Goal: Information Seeking & Learning: Learn about a topic

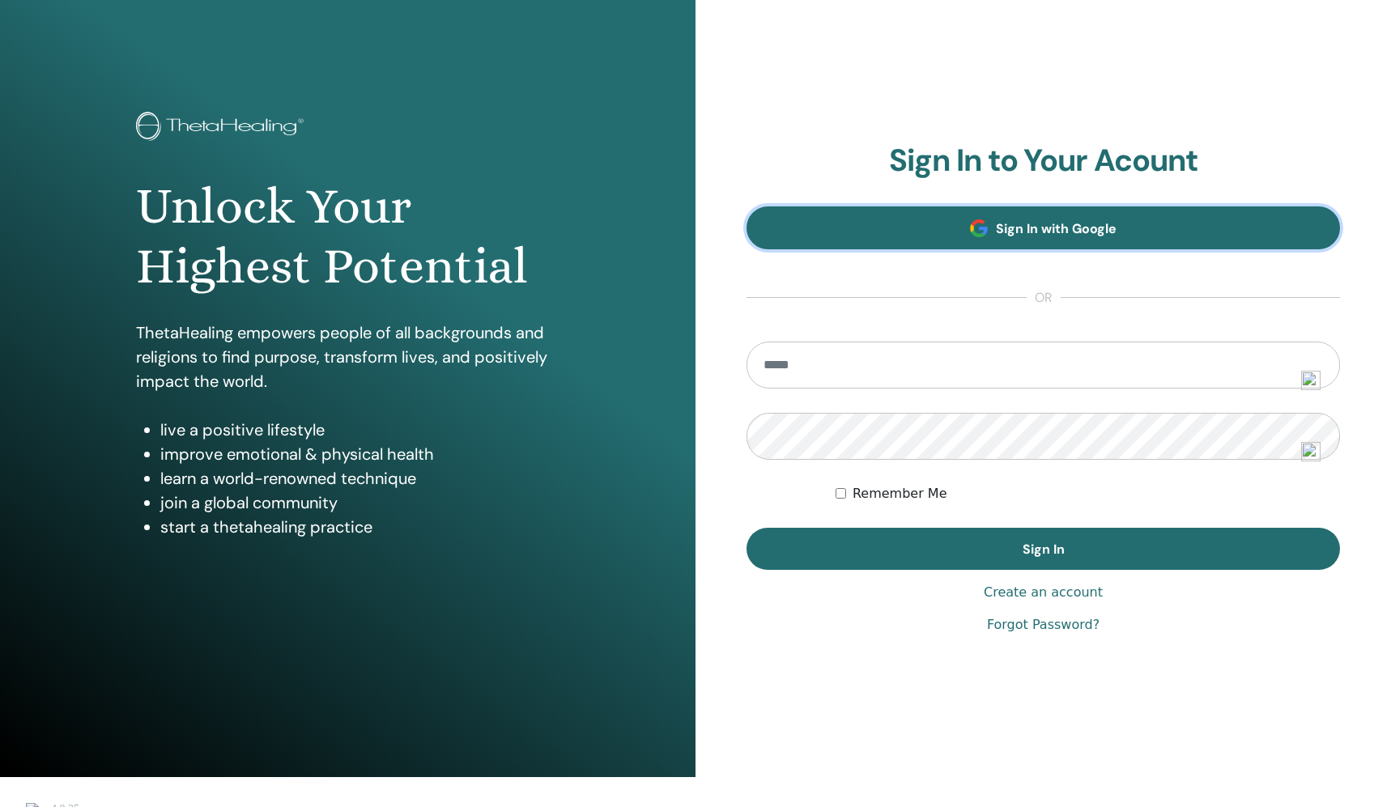
click at [978, 237] on span at bounding box center [979, 228] width 18 height 18
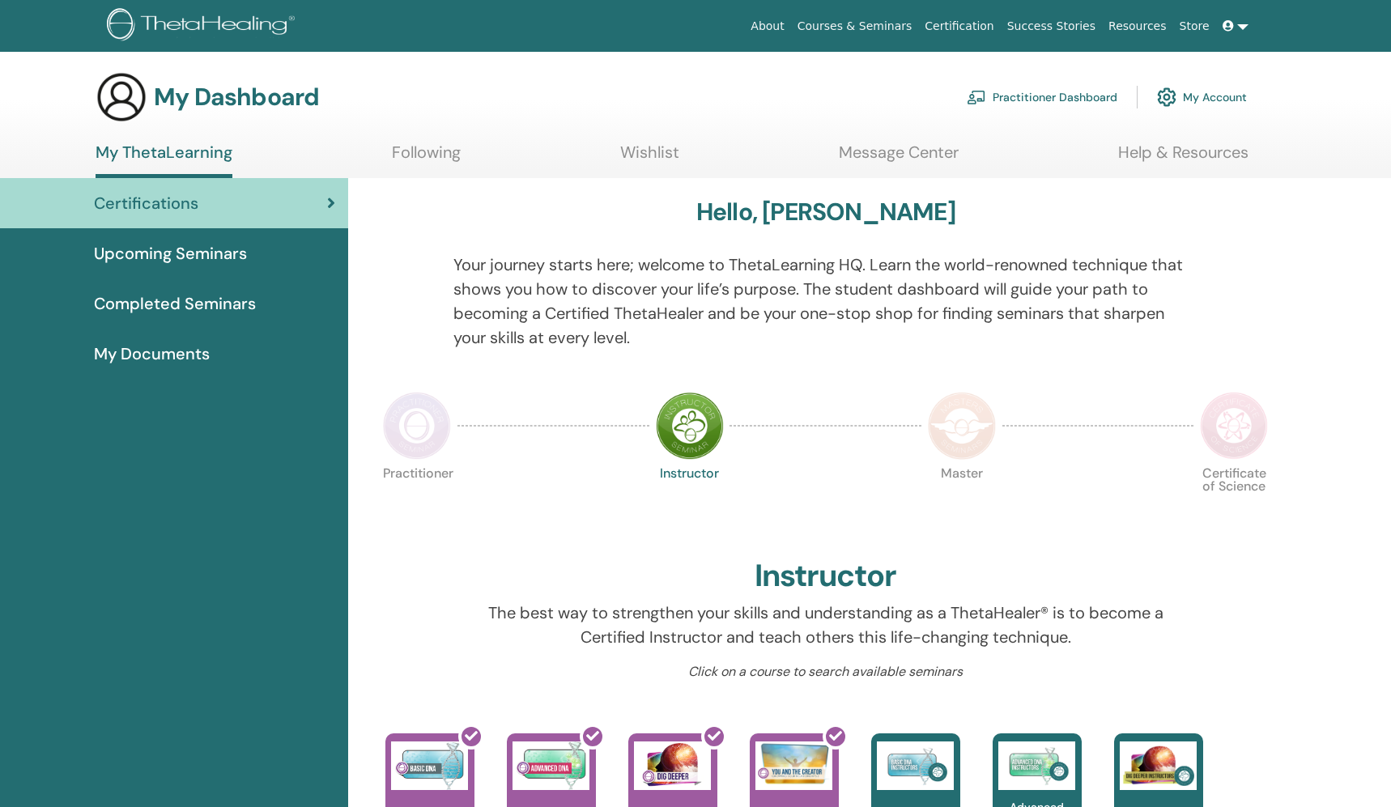
click at [232, 249] on span "Upcoming Seminars" at bounding box center [170, 253] width 153 height 24
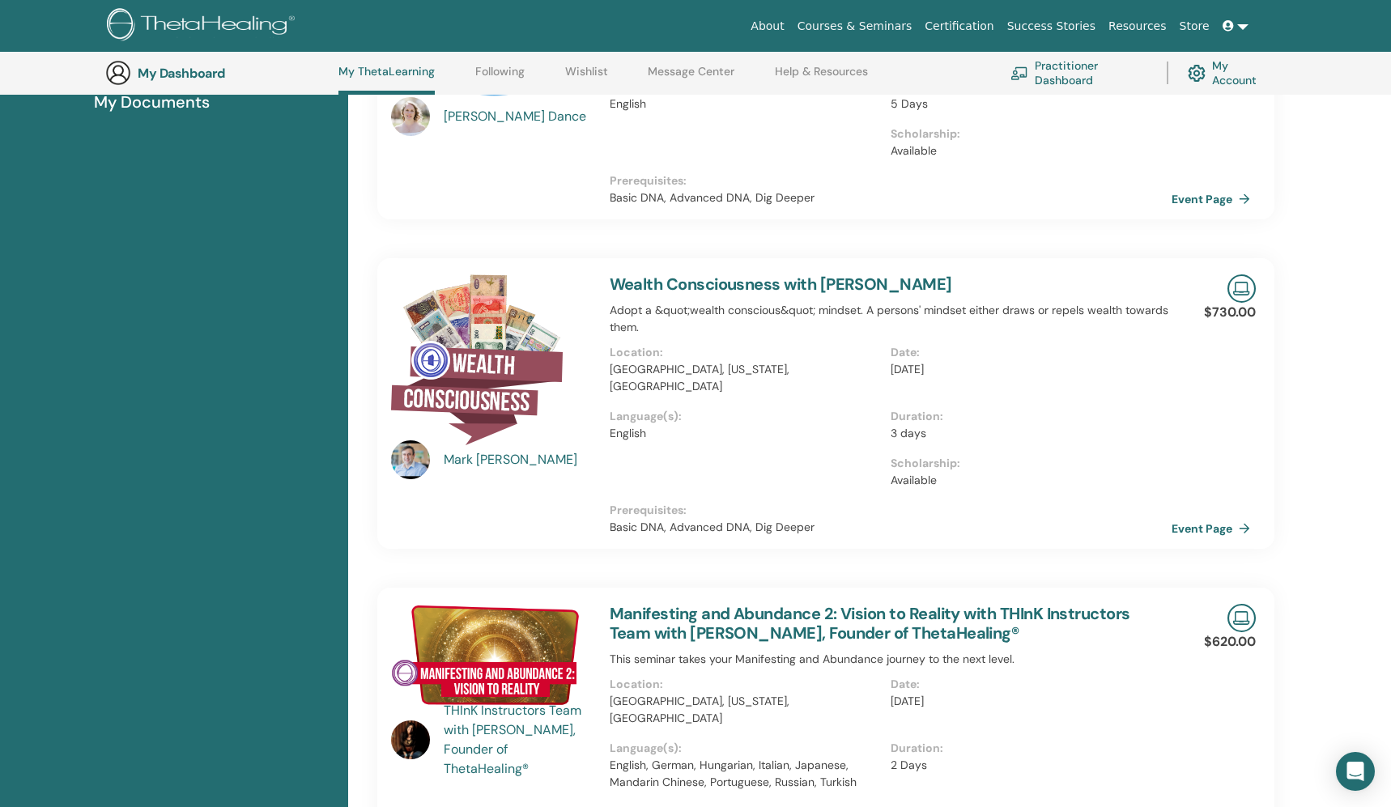
scroll to position [321, 0]
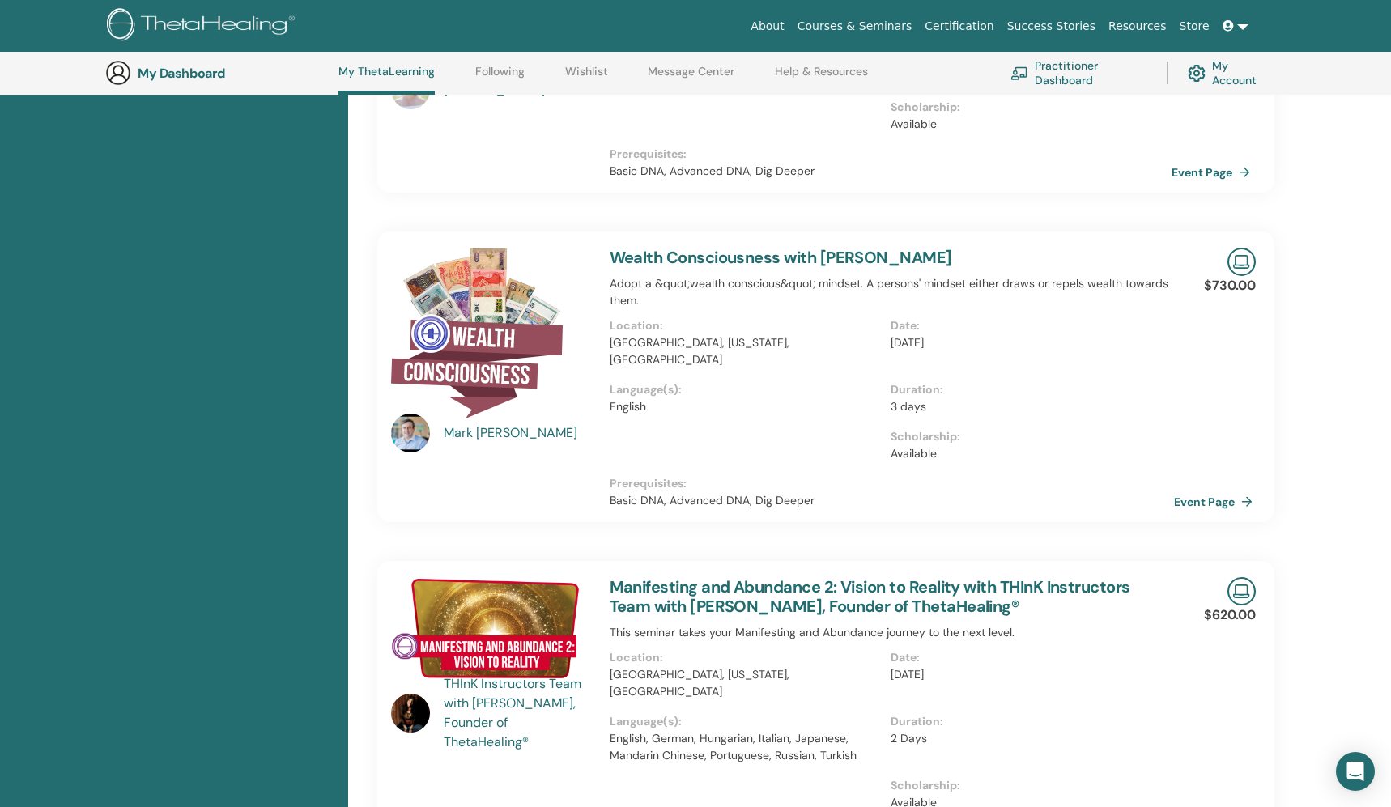
click at [1191, 490] on link "Event Page" at bounding box center [1216, 502] width 85 height 24
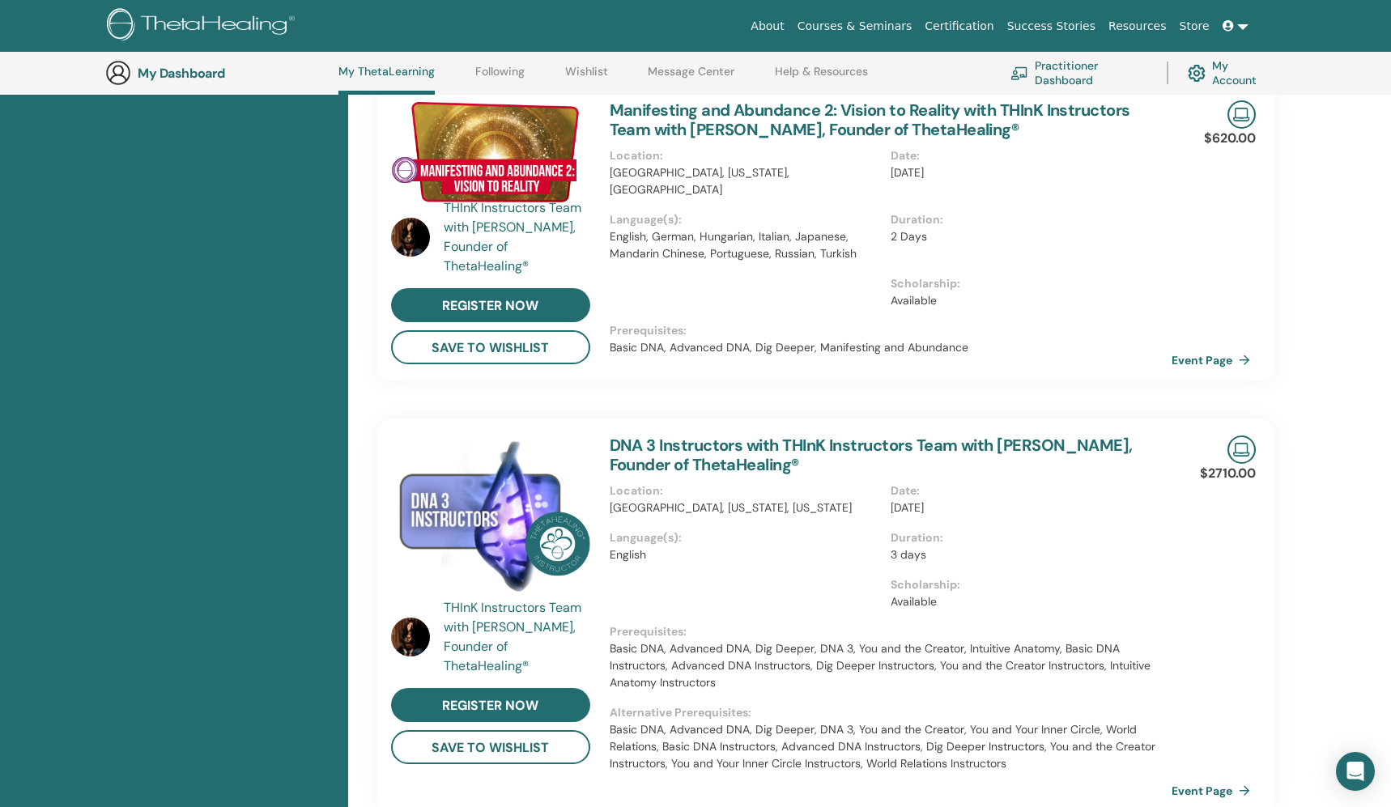
scroll to position [2897, 0]
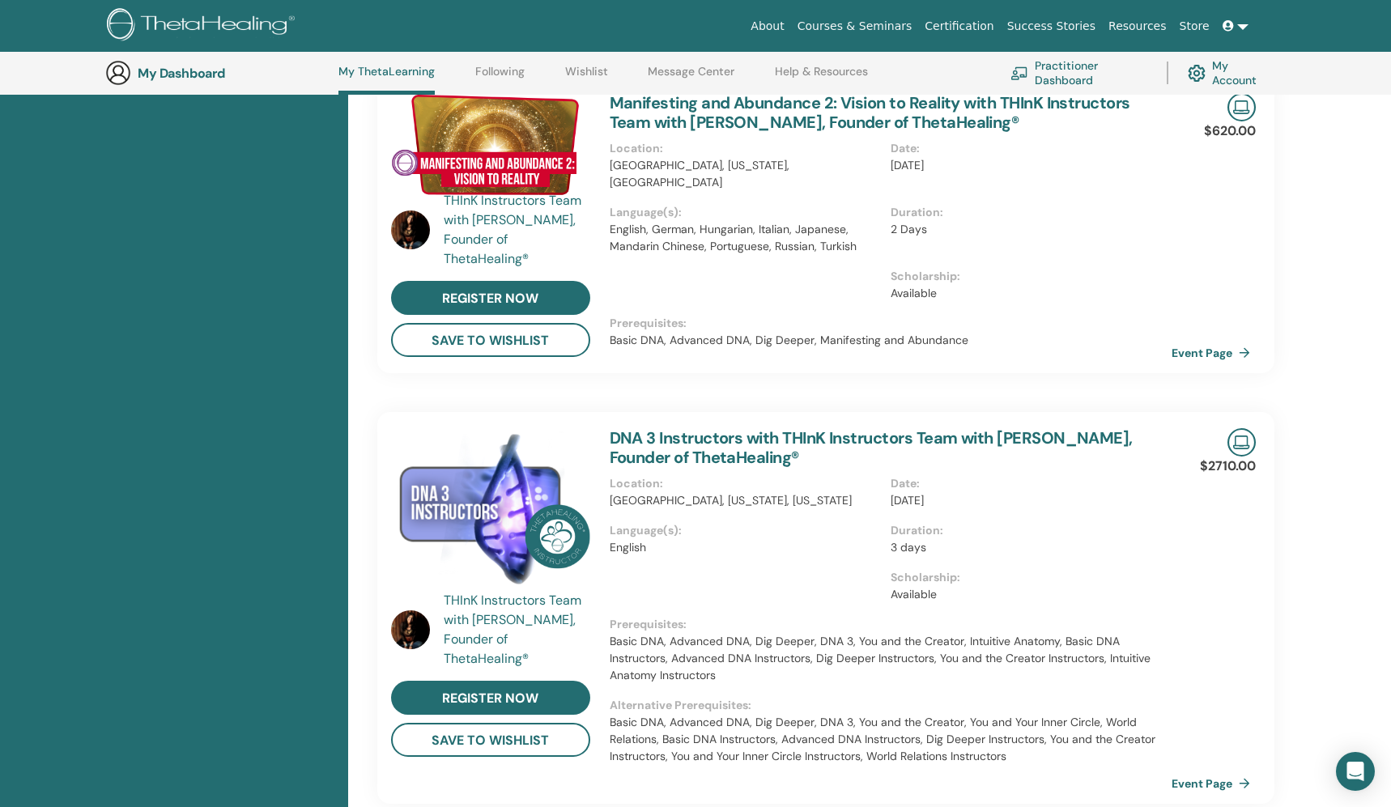
click at [1168, 303] on div "Manifesting and Abundance 2: Vision to Reality with THInK Instructors Team with…" at bounding box center [891, 225] width 582 height 296
click at [1175, 341] on link "Event Page" at bounding box center [1216, 353] width 85 height 24
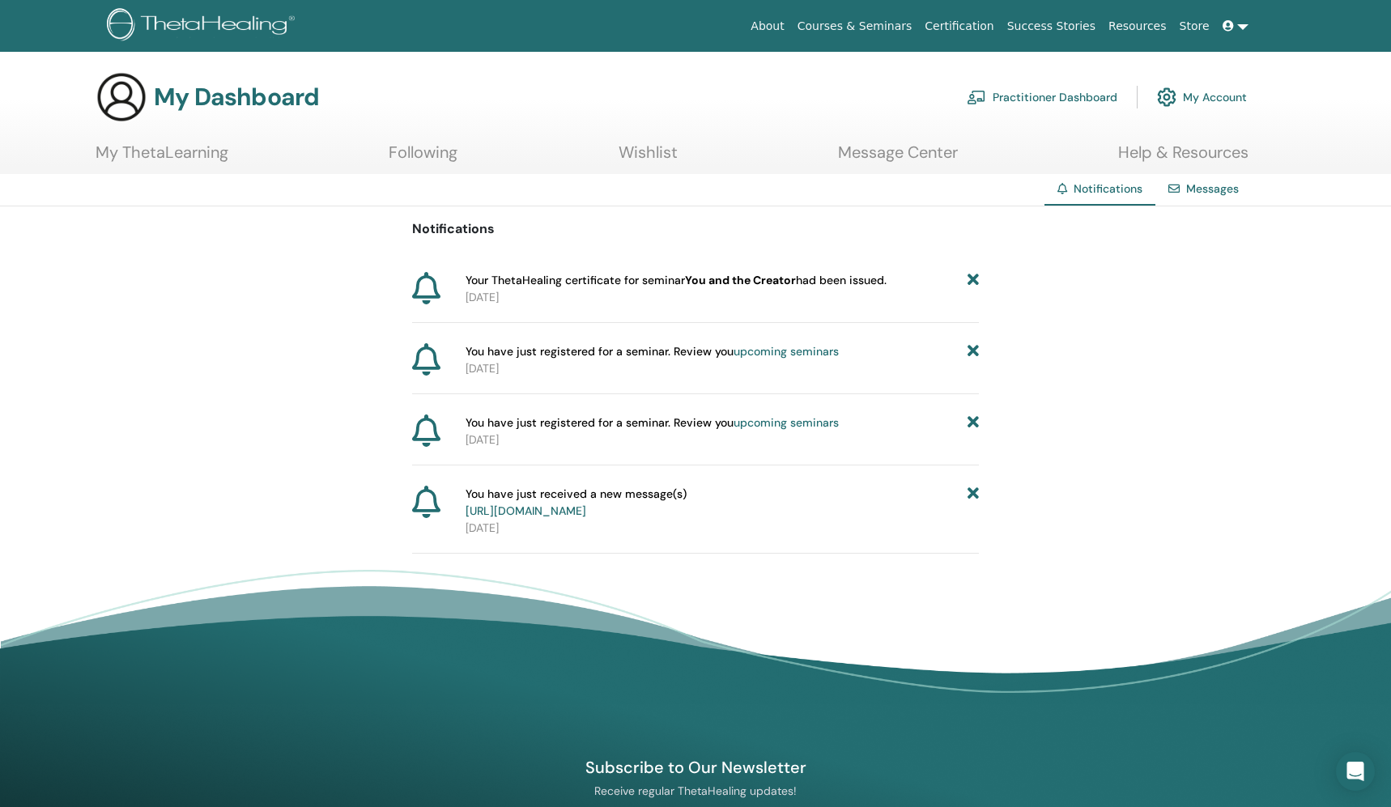
click at [972, 278] on icon at bounding box center [972, 280] width 11 height 17
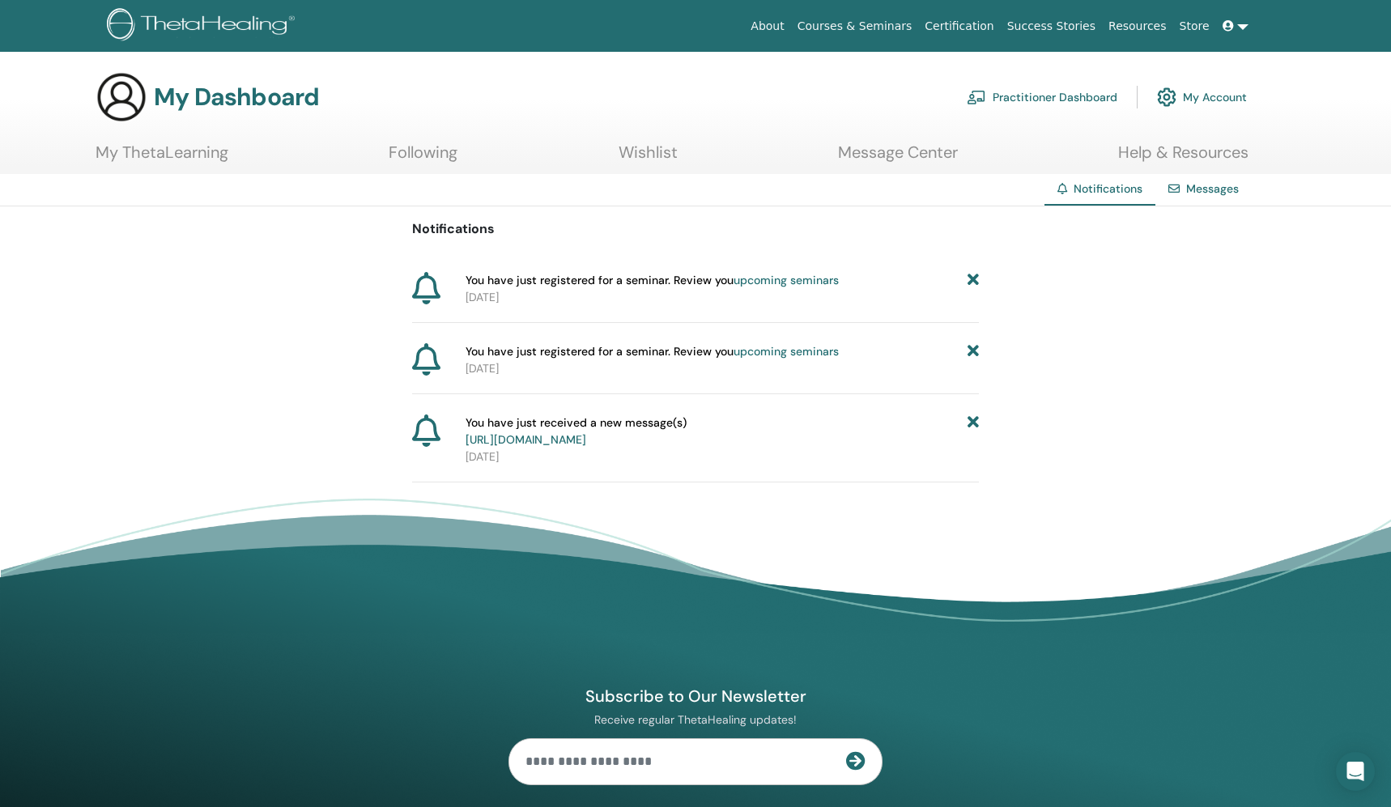
click at [972, 278] on icon at bounding box center [972, 280] width 11 height 17
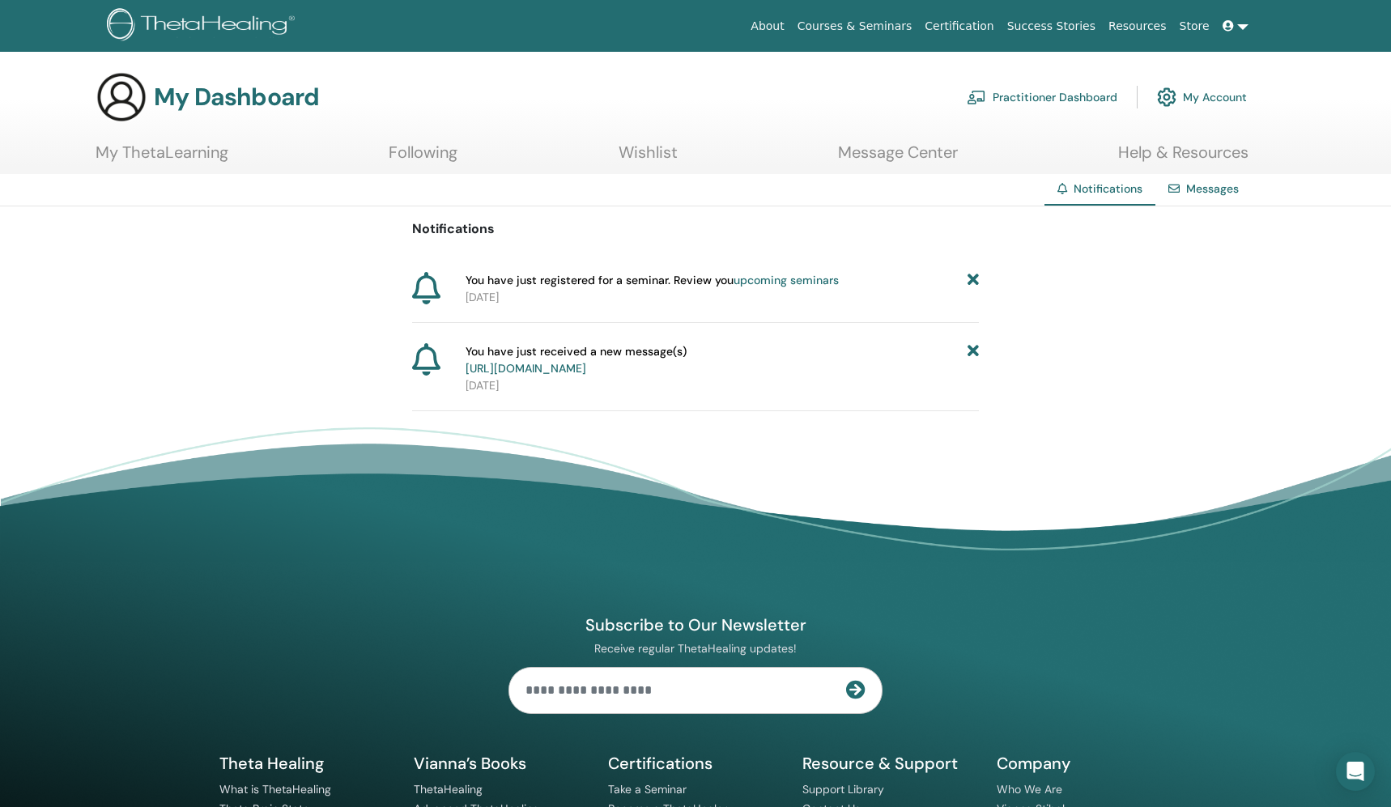
click at [972, 278] on icon at bounding box center [972, 280] width 11 height 17
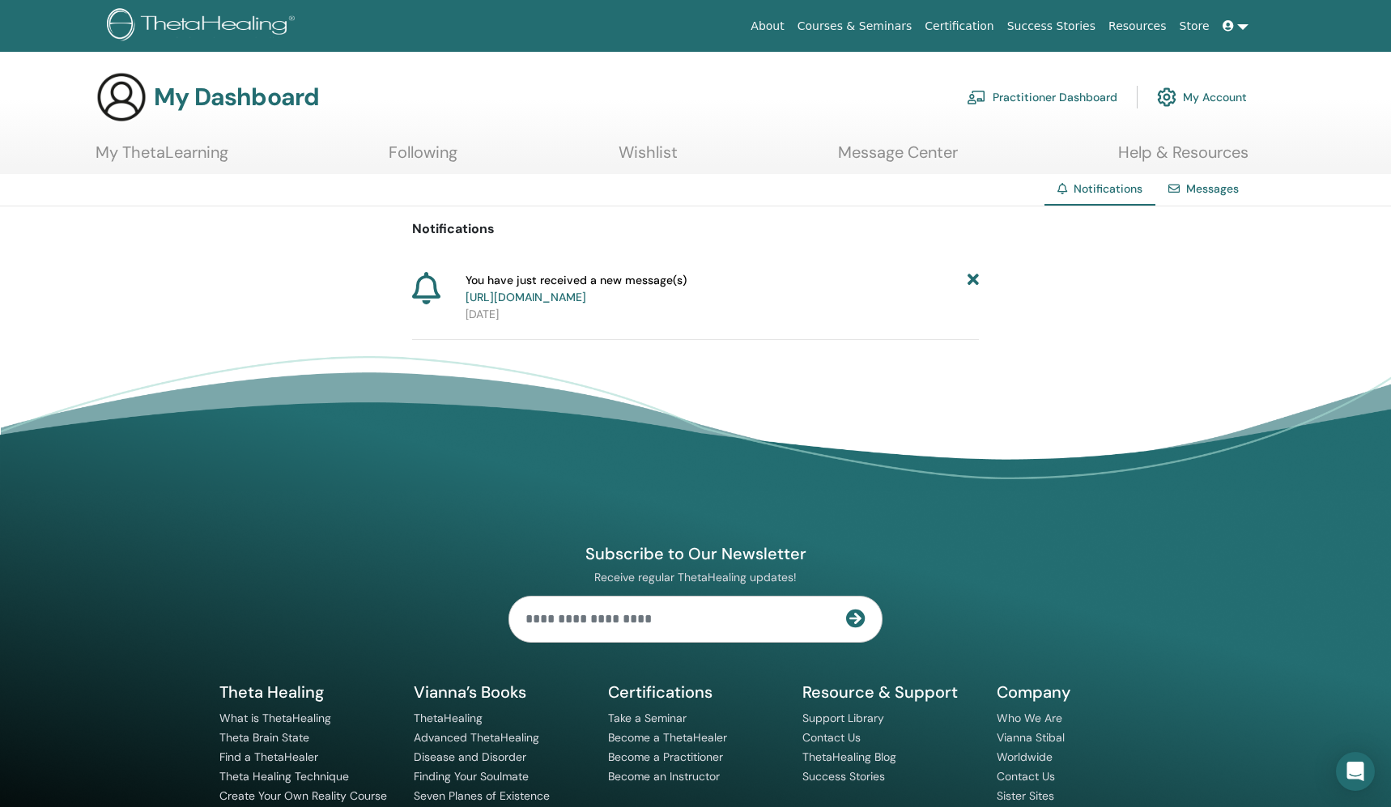
click at [973, 278] on icon at bounding box center [972, 289] width 11 height 34
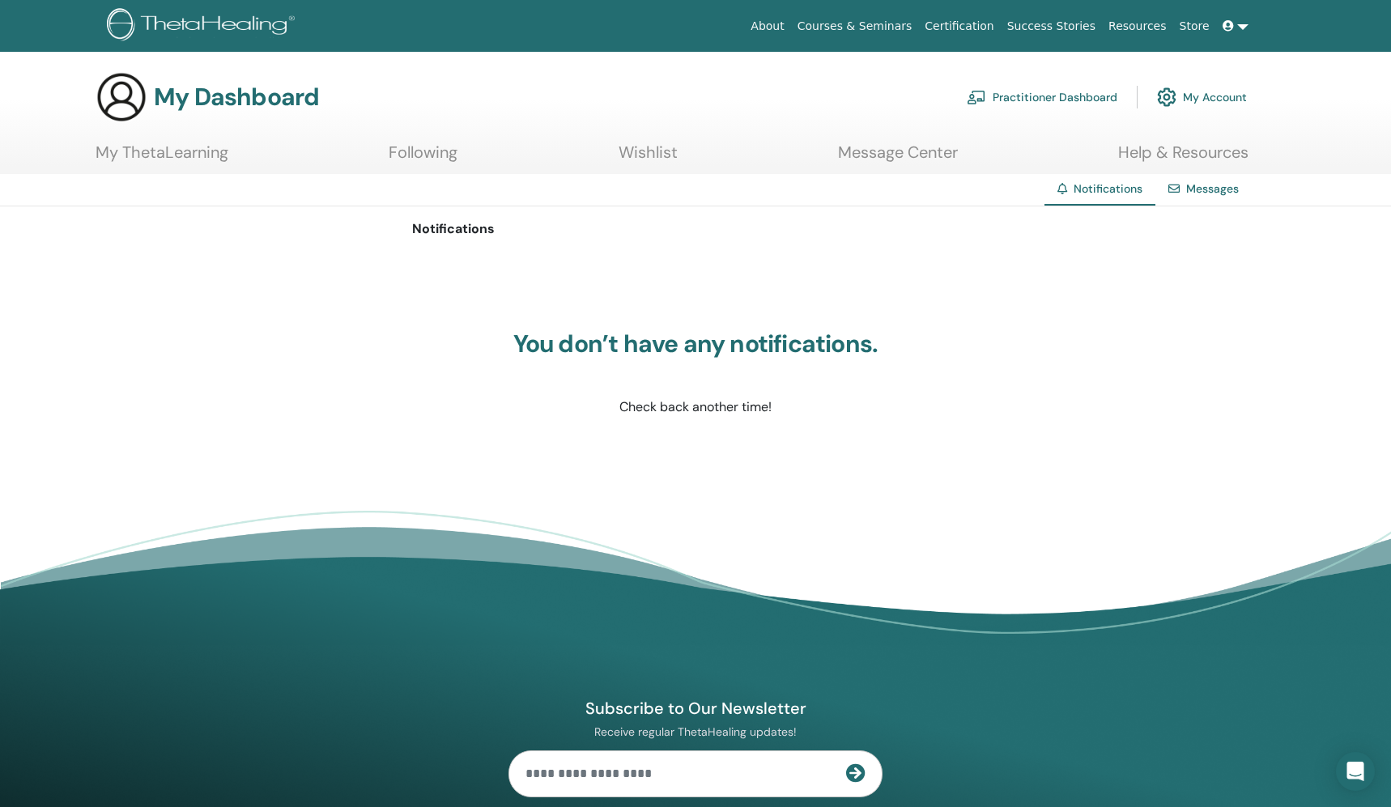
click at [903, 165] on link "Message Center" at bounding box center [898, 158] width 120 height 32
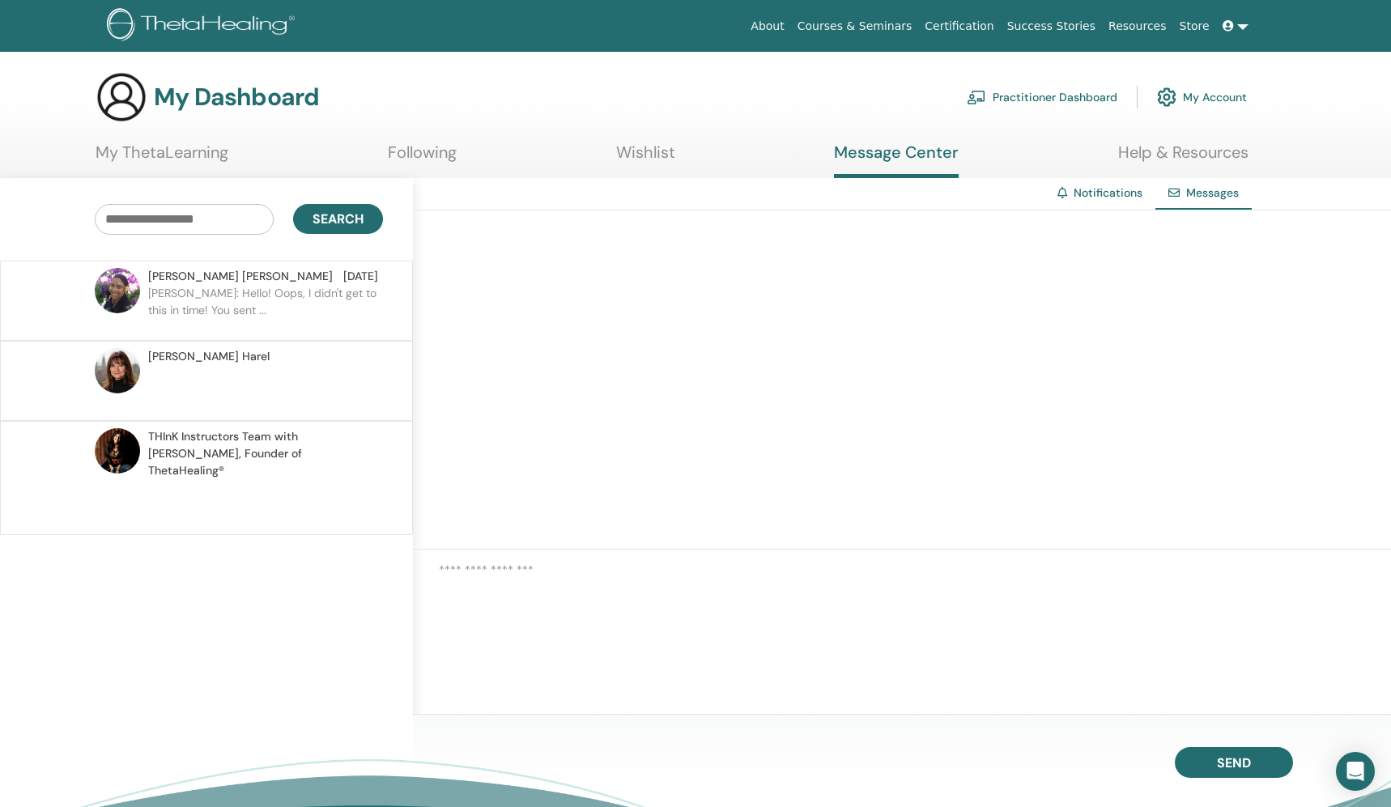
click at [273, 479] on p at bounding box center [265, 503] width 235 height 49
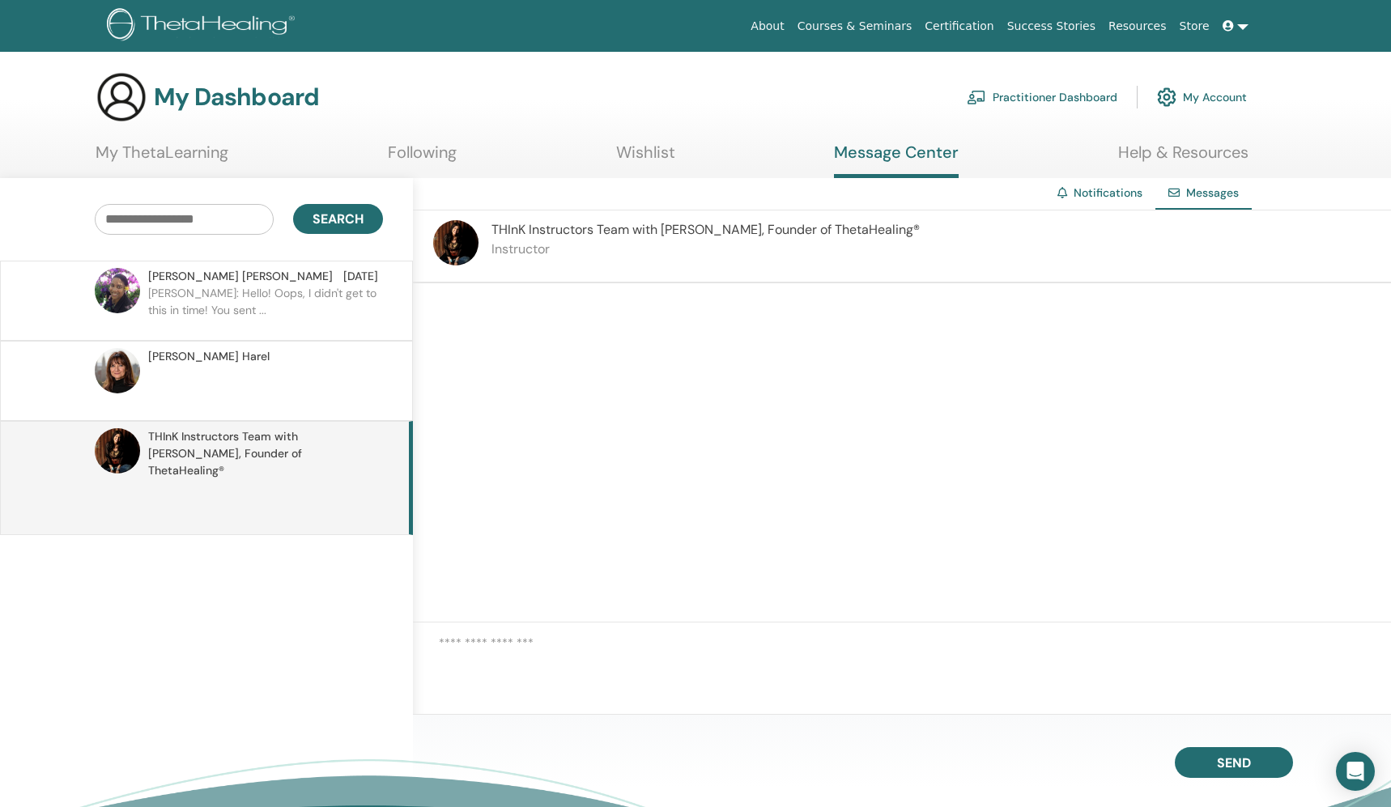
click at [273, 366] on p at bounding box center [265, 389] width 235 height 49
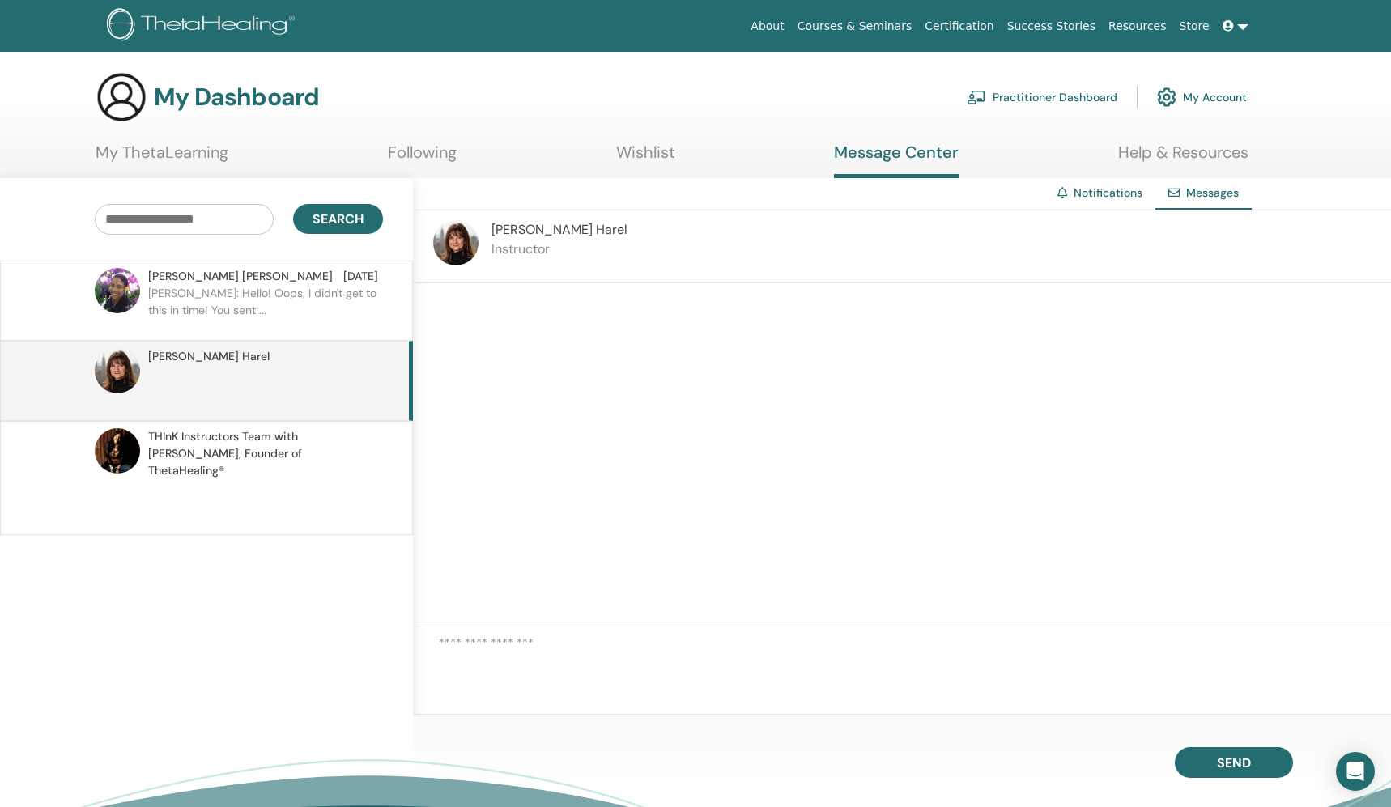
click at [269, 287] on p "Sharon: Hello! Oops, I didn't get to this in time! You sent ..." at bounding box center [265, 309] width 235 height 49
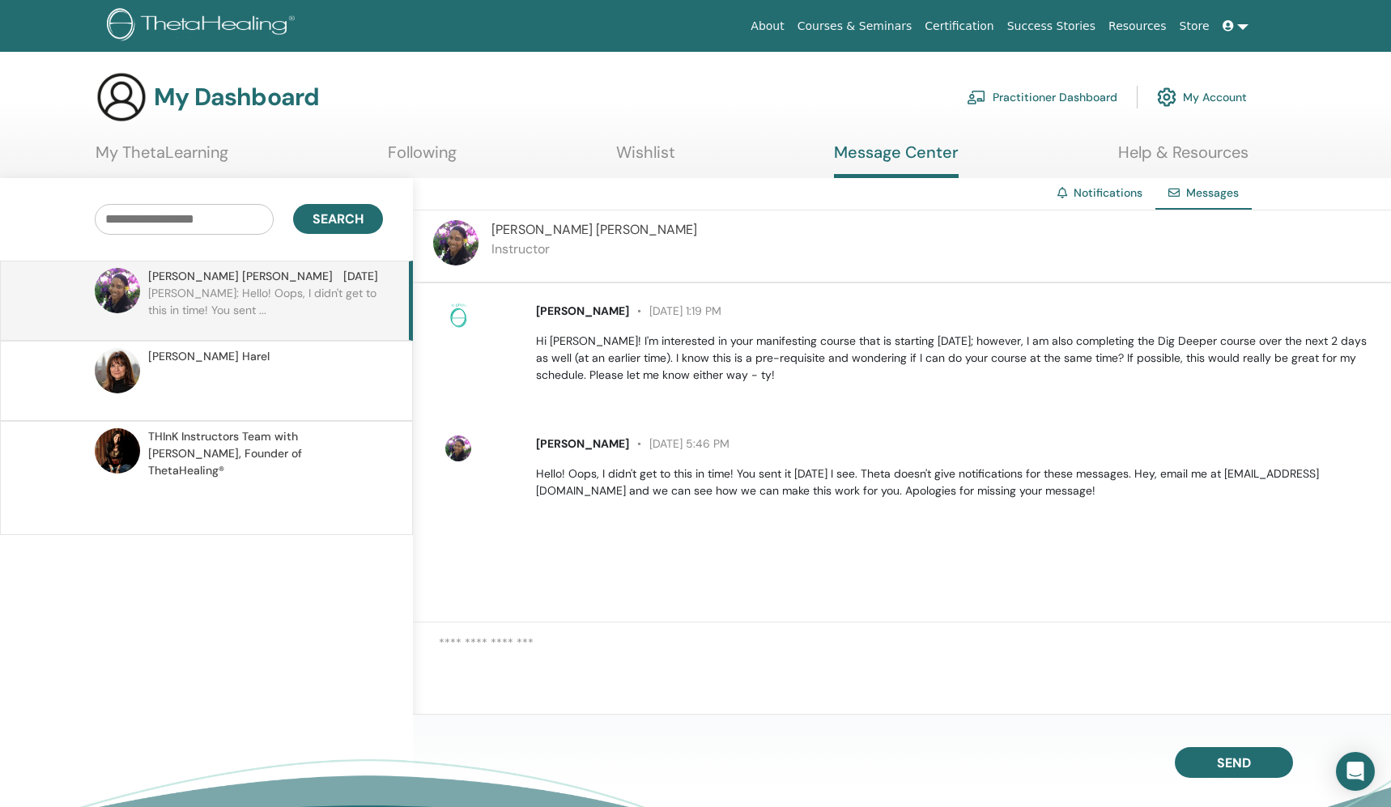
click at [300, 367] on p at bounding box center [265, 389] width 235 height 49
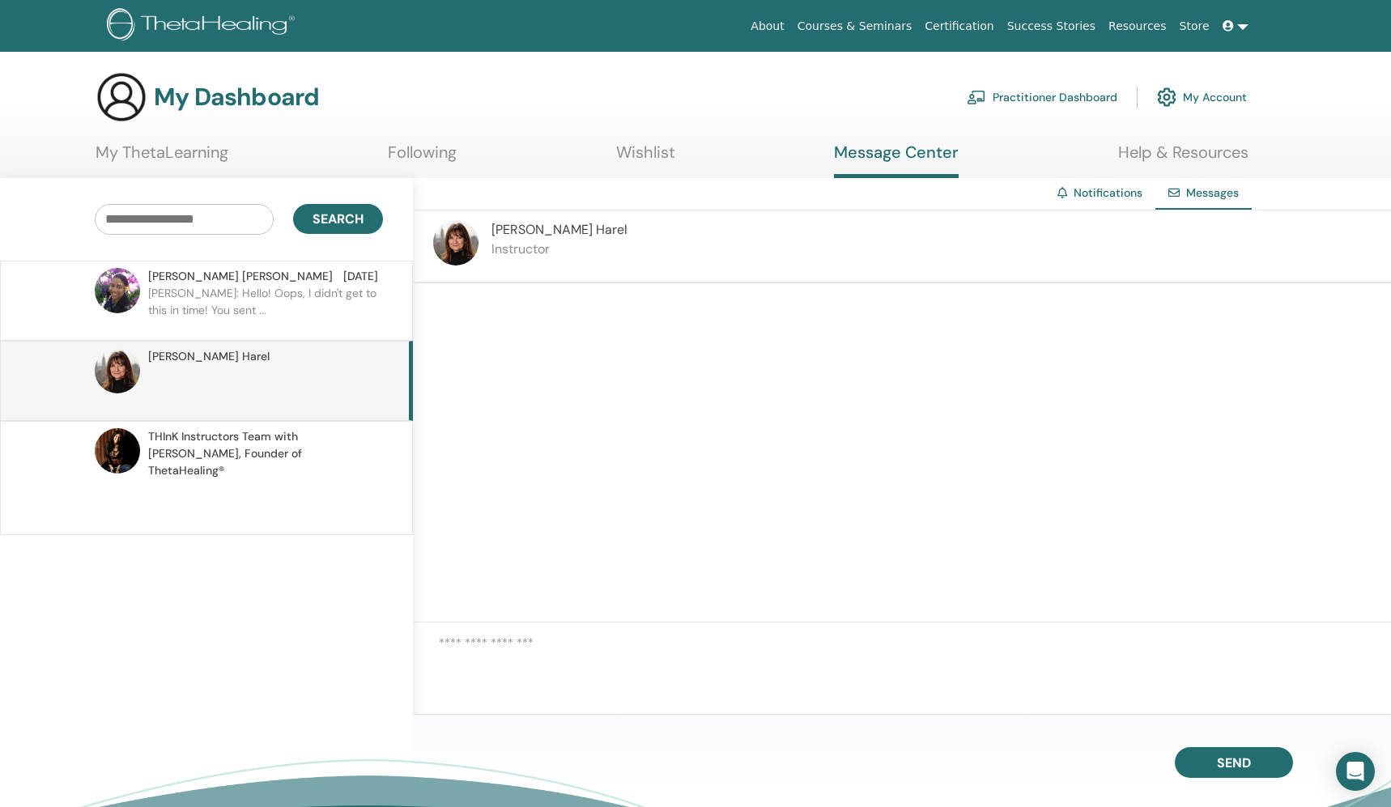
click at [244, 430] on span "THInK Instructors Team with Vianna Stibal, Founder of ThetaHealing®" at bounding box center [263, 453] width 230 height 51
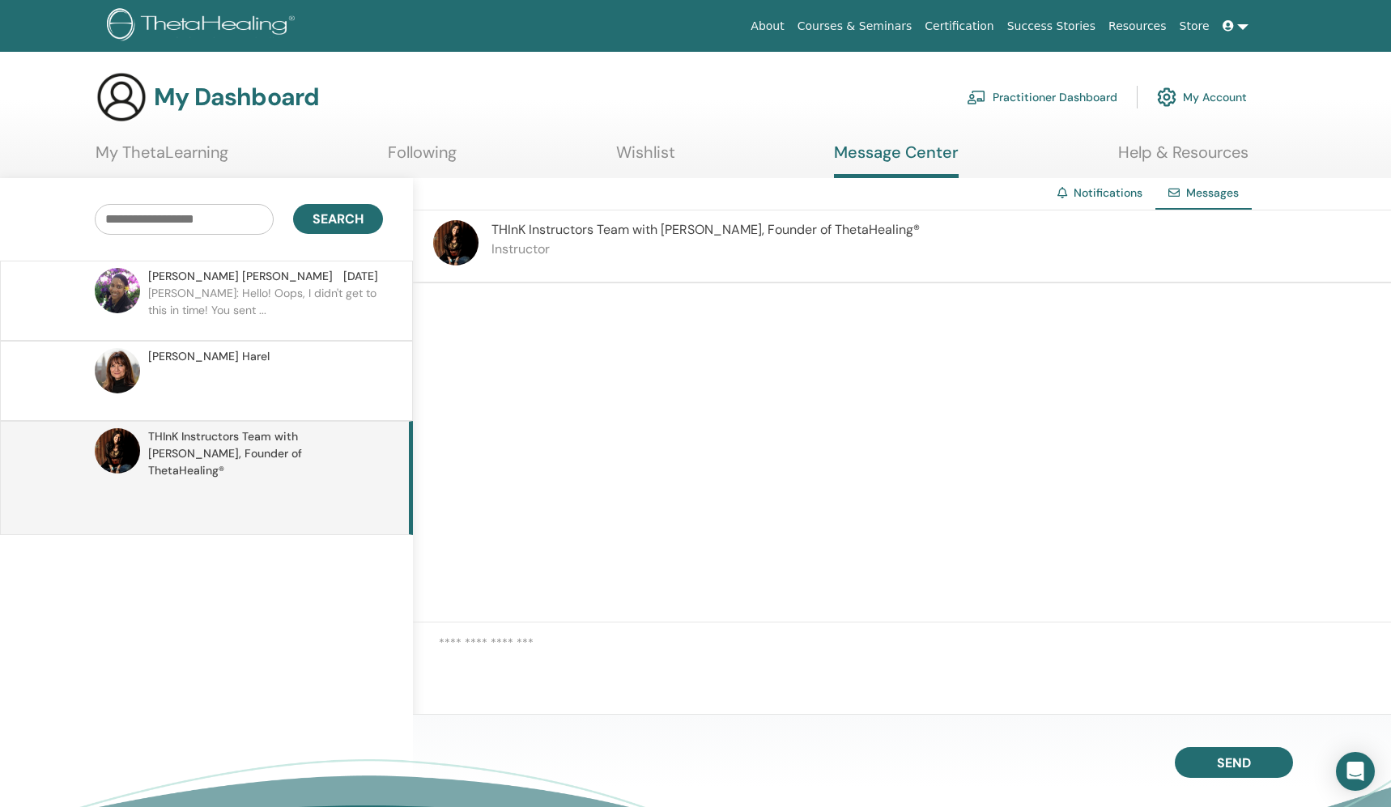
click at [244, 304] on p "Sharon: Hello! Oops, I didn't get to this in time! You sent ..." at bounding box center [265, 309] width 235 height 49
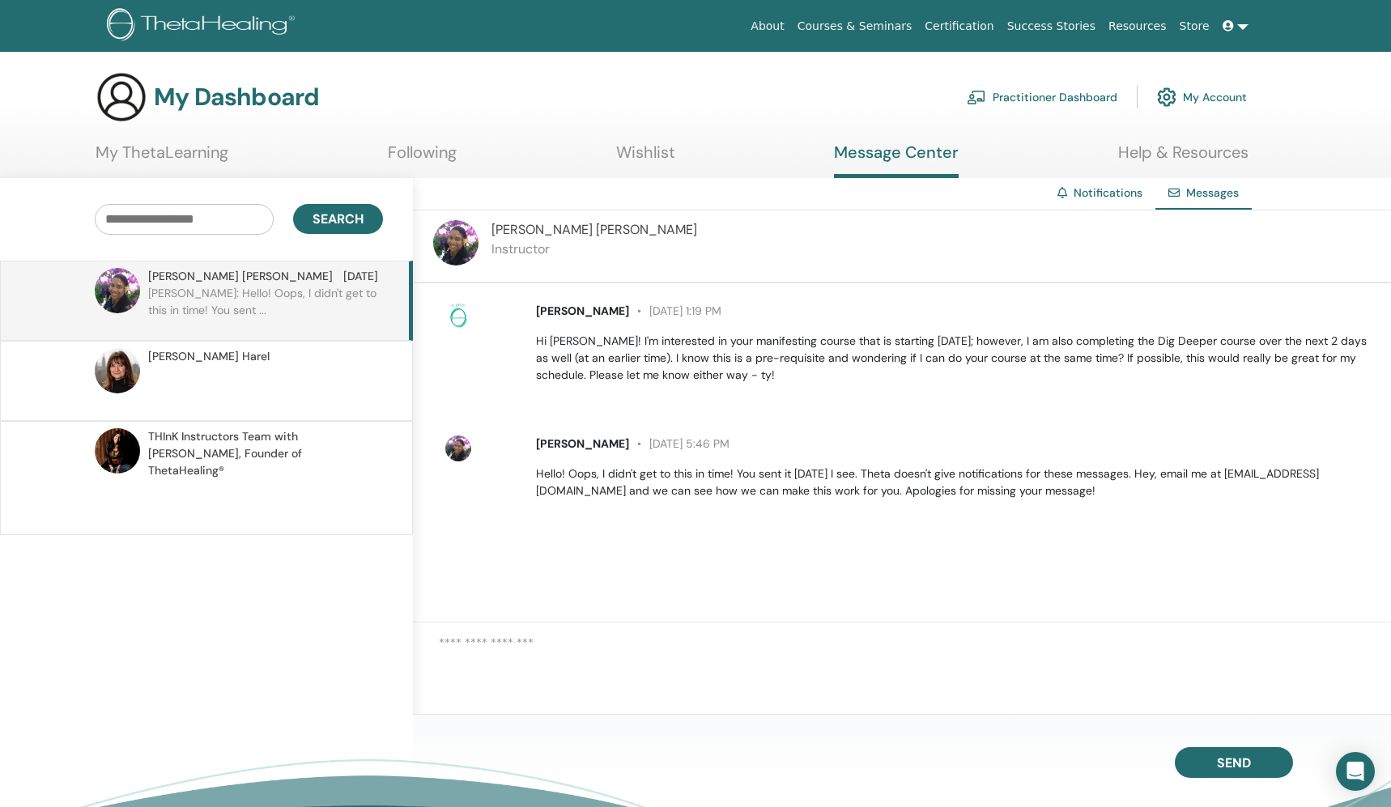
click at [200, 151] on link "My ThetaLearning" at bounding box center [162, 158] width 133 height 32
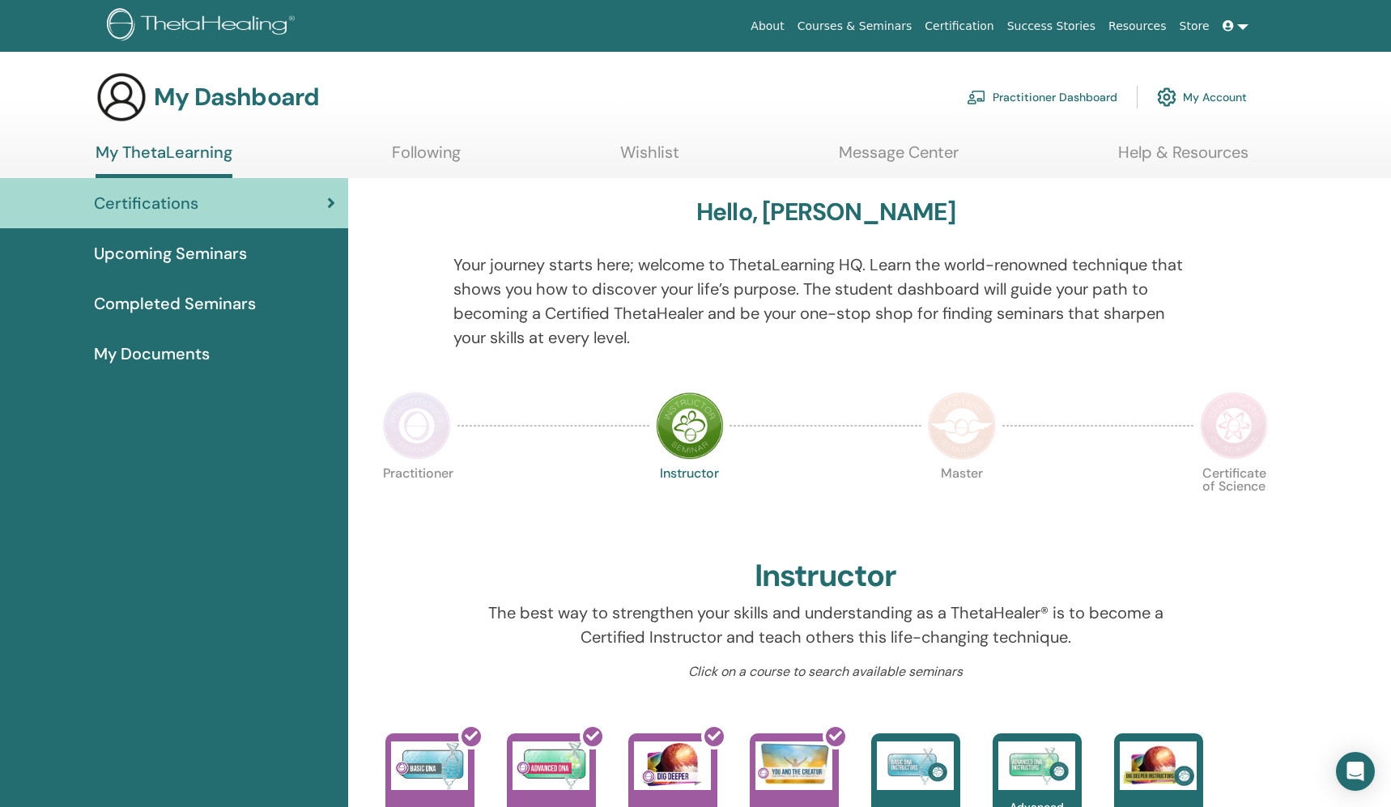
click at [279, 215] on div "Certifications" at bounding box center [174, 203] width 322 height 24
click at [419, 424] on img at bounding box center [417, 426] width 68 height 68
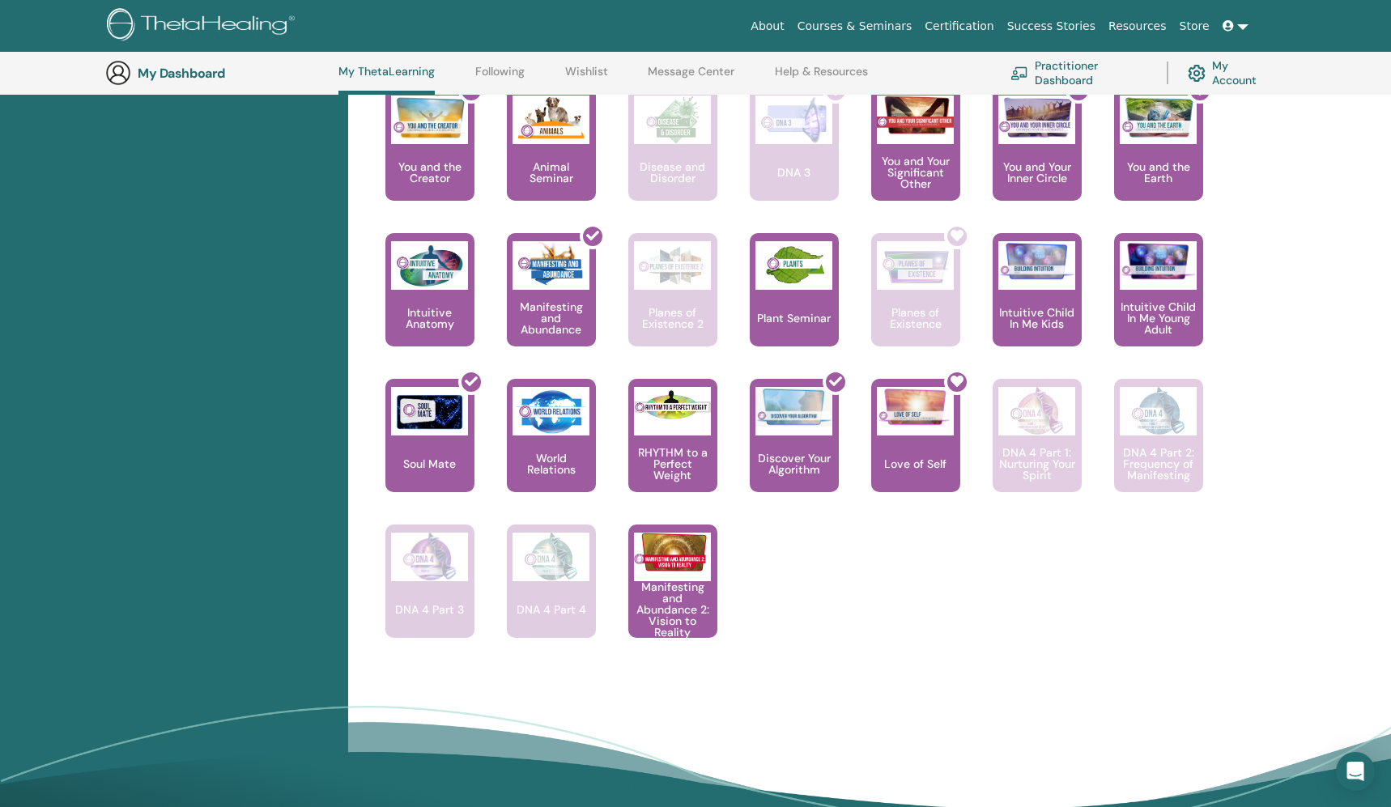
scroll to position [952, 0]
